Goal: Find specific page/section: Find specific page/section

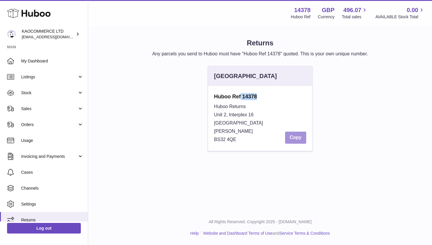
click at [290, 141] on button "Copy" at bounding box center [295, 137] width 21 height 12
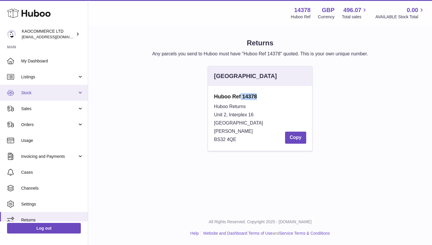
click at [54, 90] on span "Stock" at bounding box center [49, 93] width 56 height 6
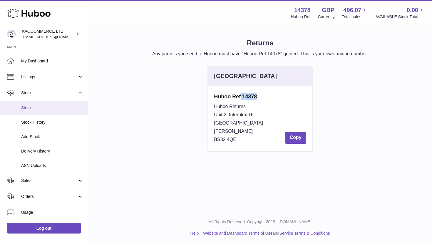
click at [35, 110] on span "Stock" at bounding box center [52, 108] width 62 height 6
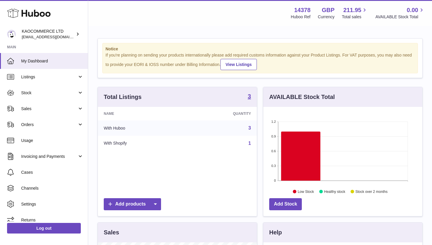
scroll to position [92, 159]
click at [71, 89] on link "Stock" at bounding box center [44, 93] width 88 height 16
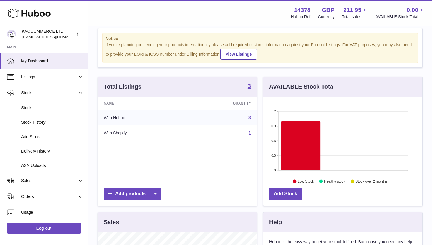
scroll to position [22, 0]
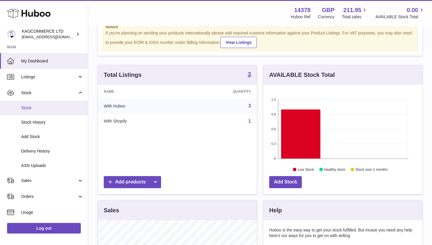
click at [40, 109] on span "Stock" at bounding box center [52, 108] width 62 height 6
